Goal: Find specific page/section: Find specific page/section

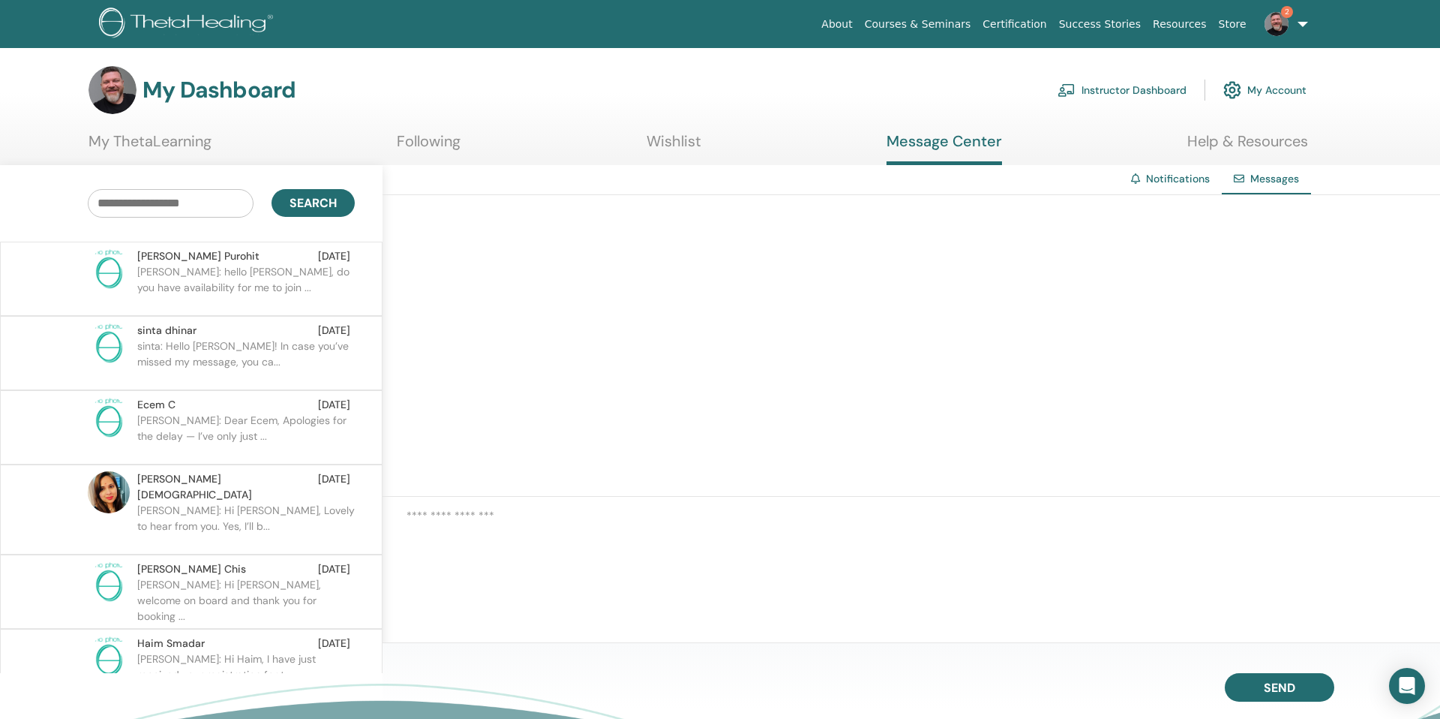
click at [1278, 26] on img at bounding box center [1277, 24] width 24 height 24
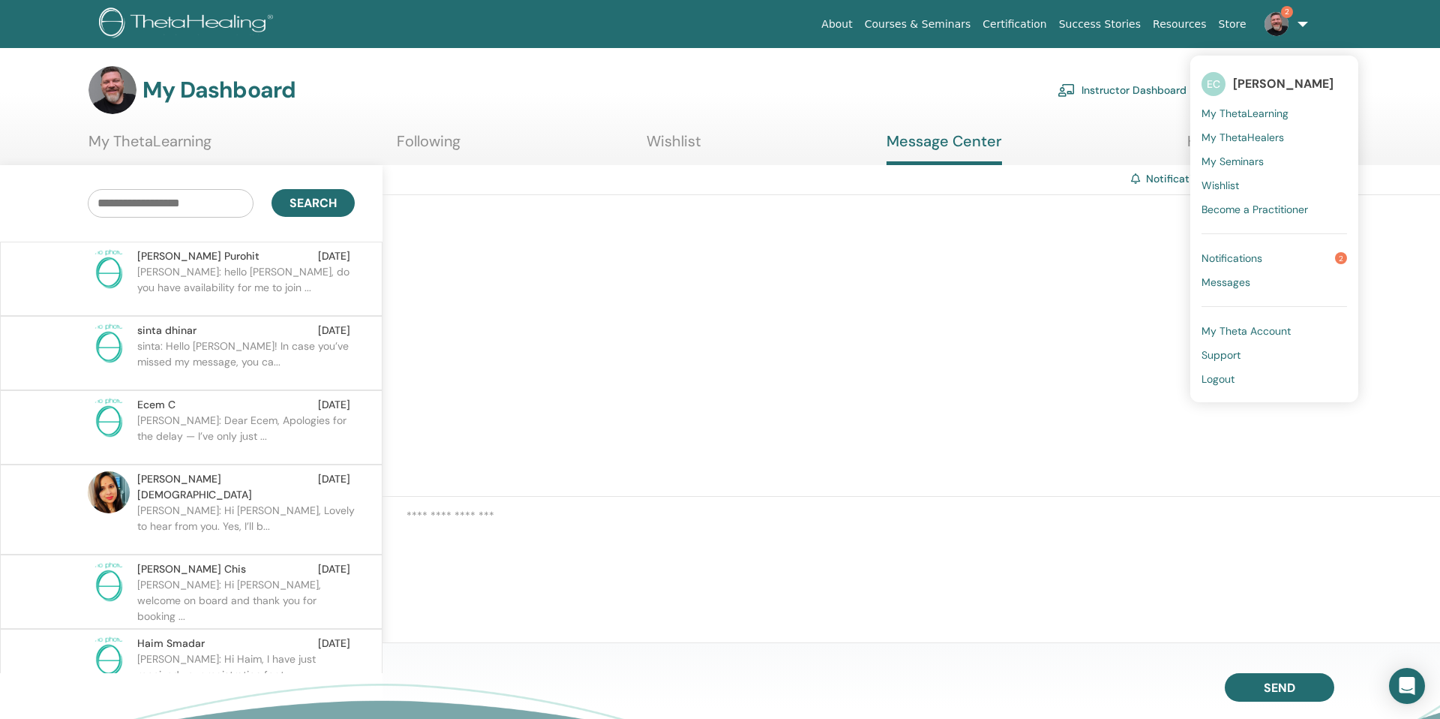
click at [1249, 255] on span "Notifications" at bounding box center [1232, 258] width 61 height 14
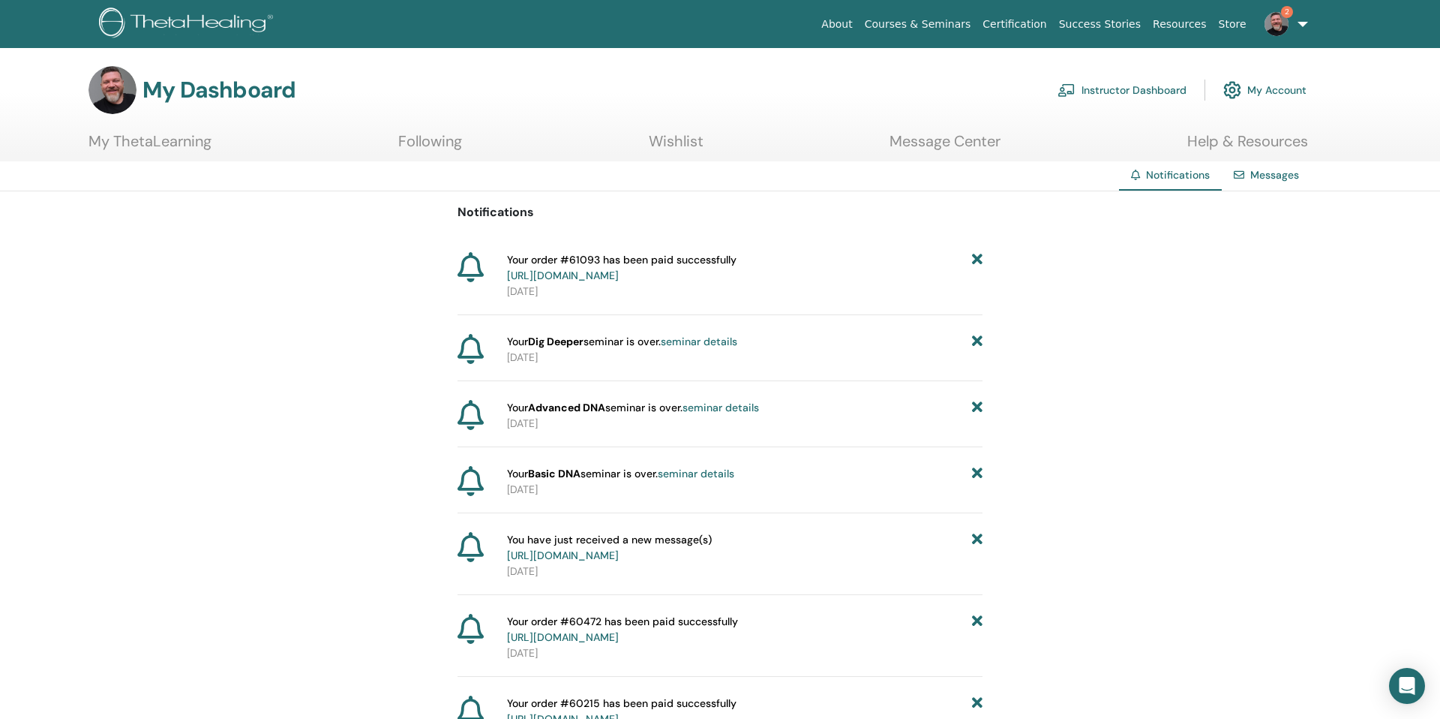
click at [1359, 74] on div "My Dashboard Instructor Dashboard My Account" at bounding box center [747, 90] width 1388 height 48
click at [1367, 37] on div "About Courses & Seminars Certification Success Stories Resources Store 2 EC [PE…" at bounding box center [720, 24] width 1350 height 48
click at [1366, 30] on div "About Courses & Seminars Certification Success Stories Resources Store 2 EC [PE…" at bounding box center [720, 24] width 1350 height 48
